Goal: Task Accomplishment & Management: Complete application form

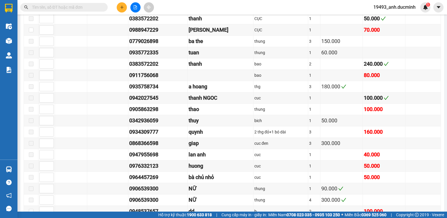
click at [90, 6] on input "text" at bounding box center [66, 7] width 69 height 6
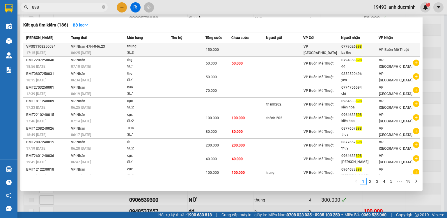
type input "898"
click at [294, 50] on td at bounding box center [285, 50] width 38 height 14
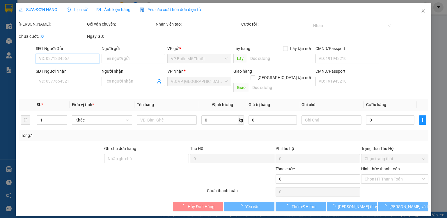
type input "0779026898"
type input "ba the"
type input "150.000"
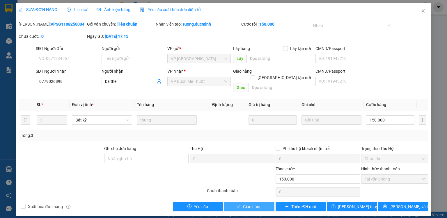
click at [260, 204] on span "Giao hàng" at bounding box center [252, 207] width 19 height 6
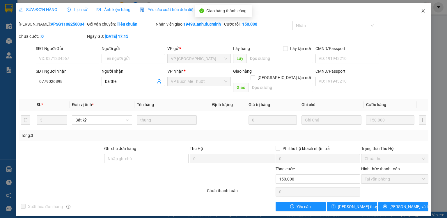
click at [423, 11] on icon "close" at bounding box center [423, 10] width 3 height 3
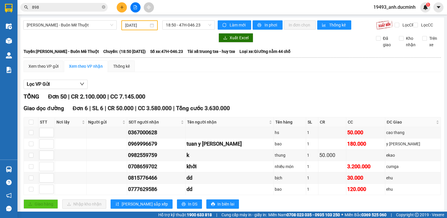
scroll to position [303, 0]
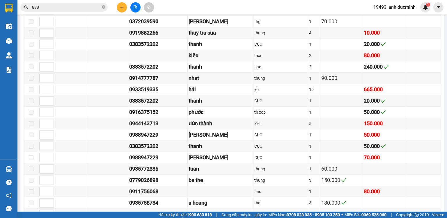
click at [74, 7] on input "898" at bounding box center [66, 7] width 69 height 6
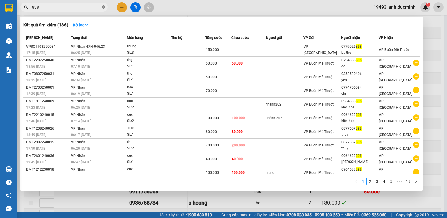
click at [103, 6] on icon "close-circle" at bounding box center [103, 6] width 3 height 3
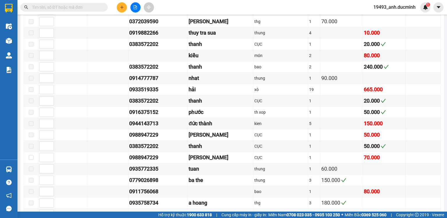
click at [97, 7] on input "text" at bounding box center [66, 7] width 69 height 6
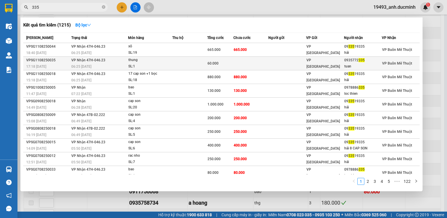
type input "335"
click at [256, 65] on td at bounding box center [251, 64] width 35 height 14
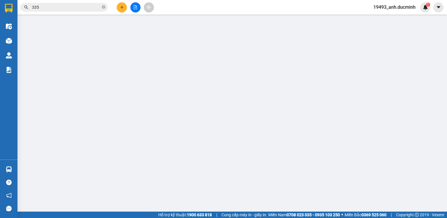
type input "0935772335"
type input "tuan"
type input "60.000"
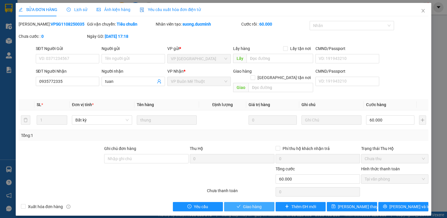
click at [258, 204] on span "Giao hàng" at bounding box center [252, 207] width 19 height 6
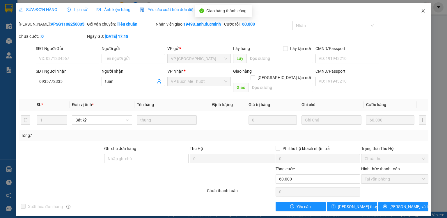
click at [423, 11] on icon "close" at bounding box center [423, 10] width 3 height 3
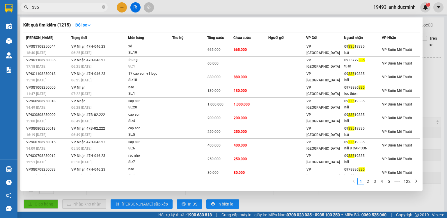
drag, startPoint x: 105, startPoint y: 7, endPoint x: 96, endPoint y: 7, distance: 8.4
click at [104, 7] on icon "close-circle" at bounding box center [103, 6] width 3 height 3
click at [96, 7] on input "text" at bounding box center [66, 7] width 69 height 6
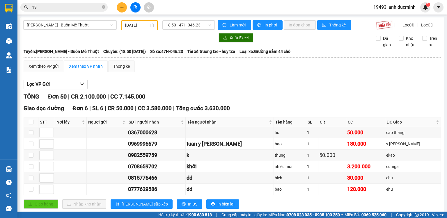
type input "199"
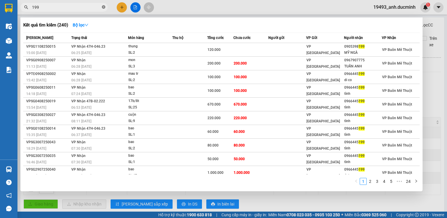
click at [103, 7] on icon "close-circle" at bounding box center [103, 6] width 3 height 3
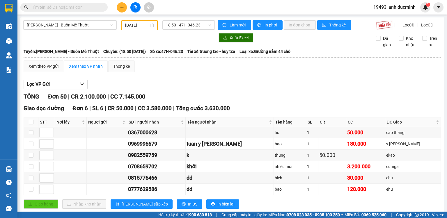
click at [90, 6] on input "text" at bounding box center [66, 7] width 69 height 6
drag, startPoint x: 119, startPoint y: 12, endPoint x: 105, endPoint y: 17, distance: 15.0
click at [105, 17] on section "Kết quả tìm kiếm ( 240 ) Bộ lọc Mã ĐH Trạng thái Món hàng Thu hộ Tổng cước Chưa…" at bounding box center [223, 109] width 447 height 218
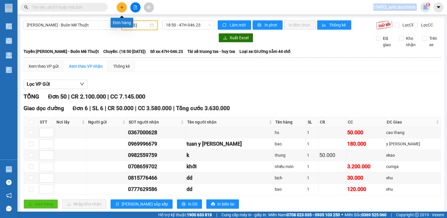
click at [120, 5] on icon "plus" at bounding box center [122, 7] width 4 height 4
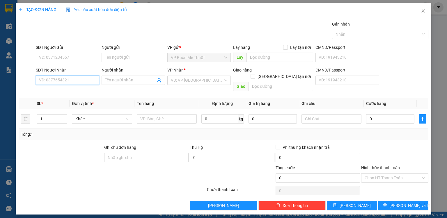
click at [53, 77] on input "SĐT Người Nhận" at bounding box center [67, 80] width 63 height 9
click at [75, 78] on input "486" at bounding box center [67, 80] width 63 height 9
type input "4"
type input "0974346486"
click at [158, 114] on input "text" at bounding box center [167, 118] width 60 height 9
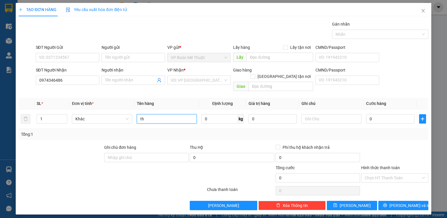
type input "th"
click at [200, 98] on th "Định lượng" at bounding box center [222, 103] width 47 height 11
click at [204, 85] on div "VD: VP [GEOGRAPHIC_DATA]" at bounding box center [198, 80] width 63 height 9
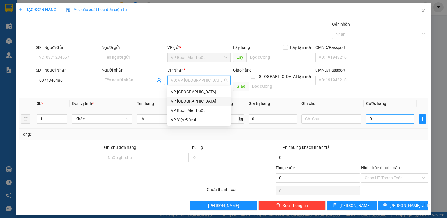
drag, startPoint x: 205, startPoint y: 100, endPoint x: 371, endPoint y: 113, distance: 166.2
click at [209, 100] on div "VP [GEOGRAPHIC_DATA]" at bounding box center [199, 101] width 56 height 6
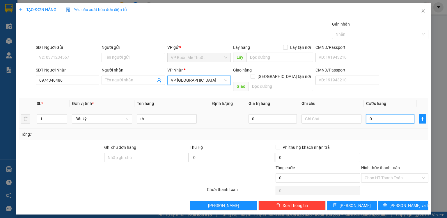
click at [380, 114] on input "0" at bounding box center [390, 118] width 48 height 9
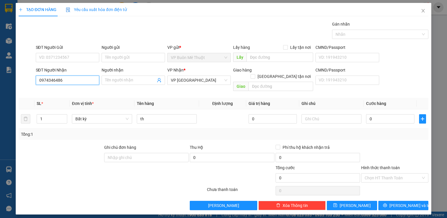
click at [75, 81] on input "0974346486" at bounding box center [67, 80] width 63 height 9
type input "0"
type input "0949784068"
click at [149, 83] on span at bounding box center [133, 80] width 63 height 9
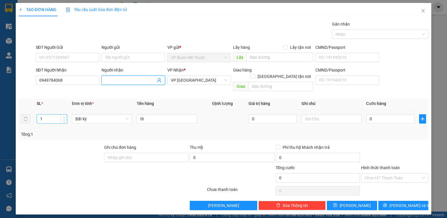
click at [64, 117] on icon "up" at bounding box center [64, 117] width 2 height 1
type input "2"
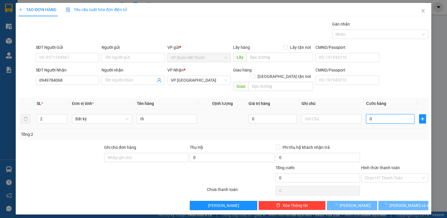
click at [377, 114] on input "0" at bounding box center [390, 118] width 48 height 9
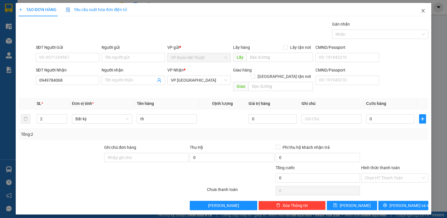
click at [426, 8] on span "Close" at bounding box center [423, 11] width 16 height 16
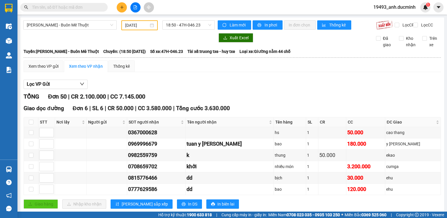
click at [98, 6] on input "text" at bounding box center [66, 7] width 69 height 6
click at [122, 7] on icon "plus" at bounding box center [122, 7] width 0 height 3
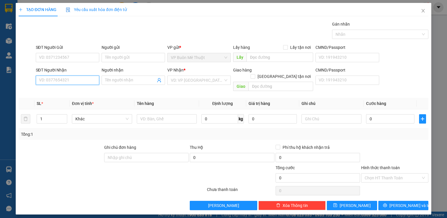
click at [76, 78] on input "SĐT Người Nhận" at bounding box center [67, 80] width 63 height 9
type input "0922949150"
click at [123, 58] on input "Người gửi" at bounding box center [133, 57] width 63 height 9
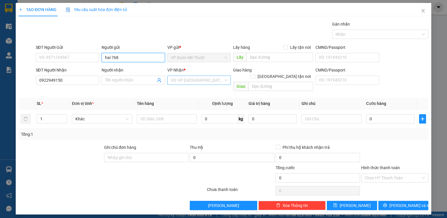
type input "hai 768"
click at [188, 80] on input "search" at bounding box center [197, 80] width 52 height 9
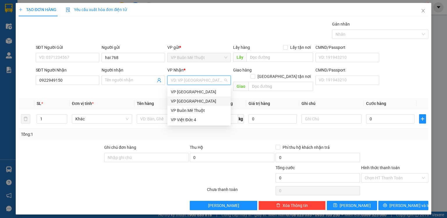
click at [190, 99] on div "VP [GEOGRAPHIC_DATA]" at bounding box center [199, 101] width 56 height 6
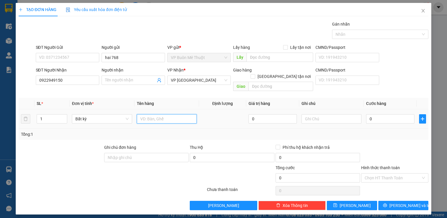
click at [171, 115] on input "text" at bounding box center [167, 118] width 60 height 9
type input "pbi"
click at [382, 114] on input "0" at bounding box center [390, 118] width 48 height 9
click at [393, 174] on input "Hình thức thanh toán" at bounding box center [393, 178] width 56 height 9
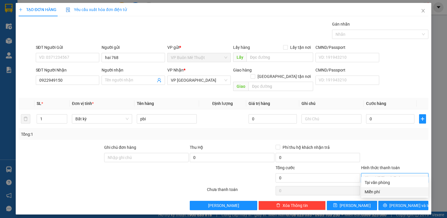
click at [382, 191] on div "Miễn phí" at bounding box center [395, 192] width 60 height 6
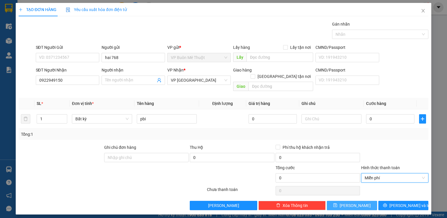
click at [364, 201] on button "[PERSON_NAME]" at bounding box center [352, 205] width 50 height 9
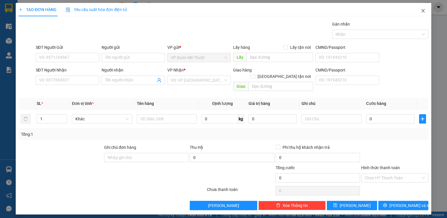
click at [425, 10] on icon "close" at bounding box center [423, 10] width 5 height 5
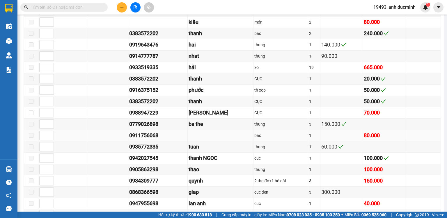
scroll to position [326, 0]
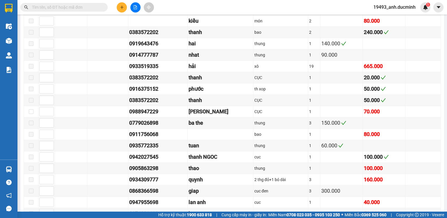
click at [94, 5] on input "text" at bounding box center [66, 7] width 69 height 6
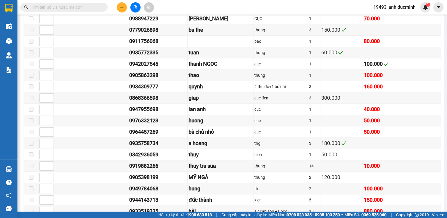
click at [84, 6] on input "text" at bounding box center [66, 7] width 69 height 6
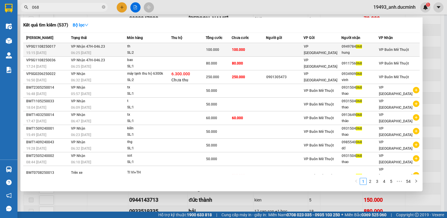
type input "068"
click at [298, 48] on td at bounding box center [285, 50] width 38 height 14
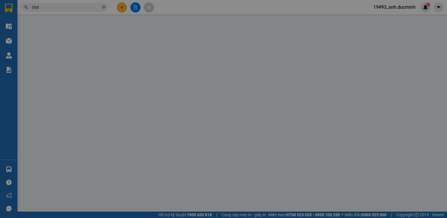
type input "0949784068"
type input "hung"
type input "100.000"
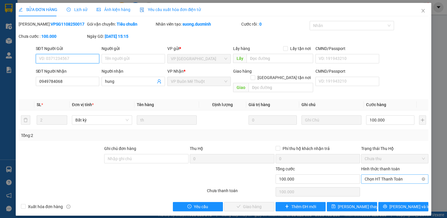
click at [382, 175] on span "Chọn HT Thanh Toán" at bounding box center [395, 179] width 60 height 9
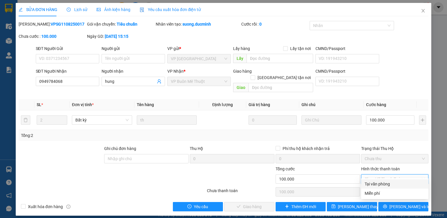
drag, startPoint x: 381, startPoint y: 184, endPoint x: 343, endPoint y: 186, distance: 37.9
click at [381, 184] on div "Tại văn phòng" at bounding box center [395, 184] width 60 height 6
type input "0"
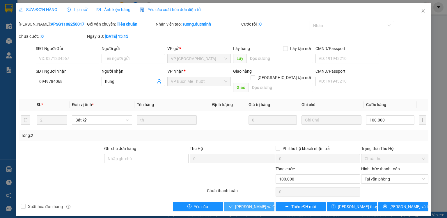
click at [261, 204] on span "[PERSON_NAME] và Giao hàng" at bounding box center [263, 207] width 56 height 6
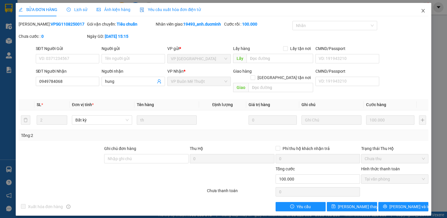
click at [423, 10] on icon "close" at bounding box center [423, 10] width 5 height 5
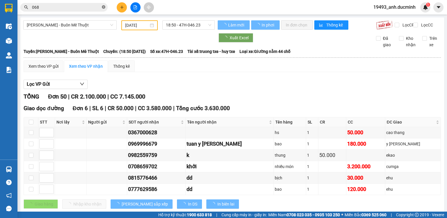
click at [104, 5] on icon "close-circle" at bounding box center [103, 6] width 3 height 3
click at [89, 8] on input "068" at bounding box center [66, 7] width 69 height 6
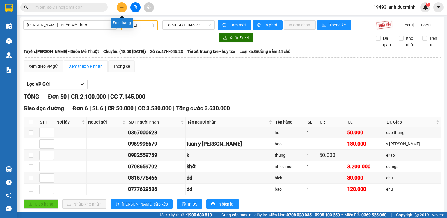
click at [121, 5] on icon "plus" at bounding box center [122, 7] width 4 height 4
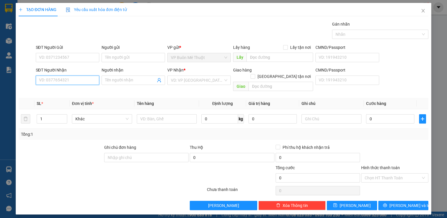
click at [73, 80] on input "SĐT Người Nhận" at bounding box center [67, 80] width 63 height 9
click at [47, 79] on input "SĐT Người Nhận" at bounding box center [67, 80] width 63 height 9
click at [67, 91] on div "0344387173 - hường" at bounding box center [67, 92] width 56 height 6
type input "0344387173"
type input "hường"
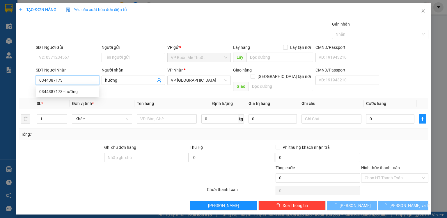
type input "50.000"
type input "0344387173"
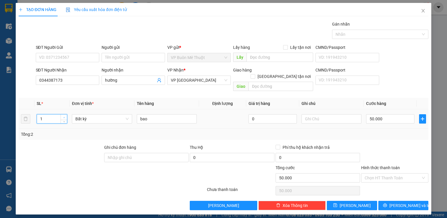
click at [64, 116] on span "up" at bounding box center [63, 117] width 3 height 3
type input "2"
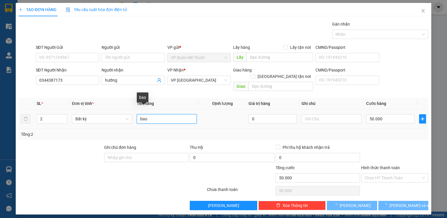
drag, startPoint x: 167, startPoint y: 112, endPoint x: 175, endPoint y: 109, distance: 8.0
click at [170, 114] on input "bao" at bounding box center [167, 118] width 60 height 9
type input "0"
type input "ba"
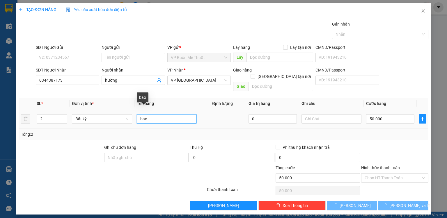
type input "0"
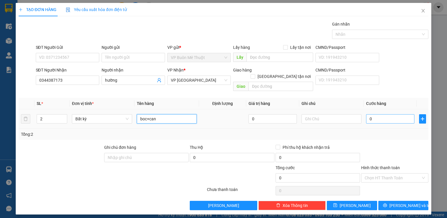
type input "boc+can"
click at [402, 114] on input "0" at bounding box center [390, 118] width 48 height 9
type input "1"
type input "12"
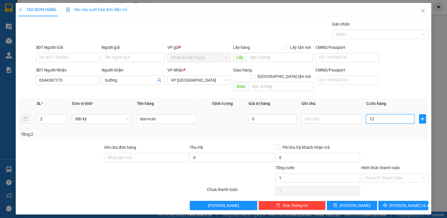
type input "12"
type input "120"
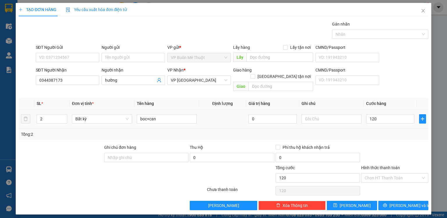
type input "120.000"
click at [402, 129] on div "Tổng: 2" at bounding box center [224, 134] width 410 height 11
click at [366, 201] on button "[PERSON_NAME]" at bounding box center [352, 205] width 50 height 9
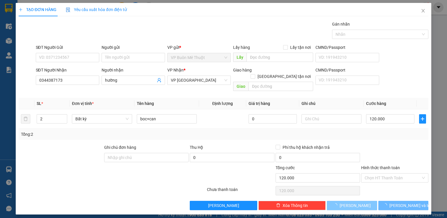
type input "0"
